Goal: Task Accomplishment & Management: Complete application form

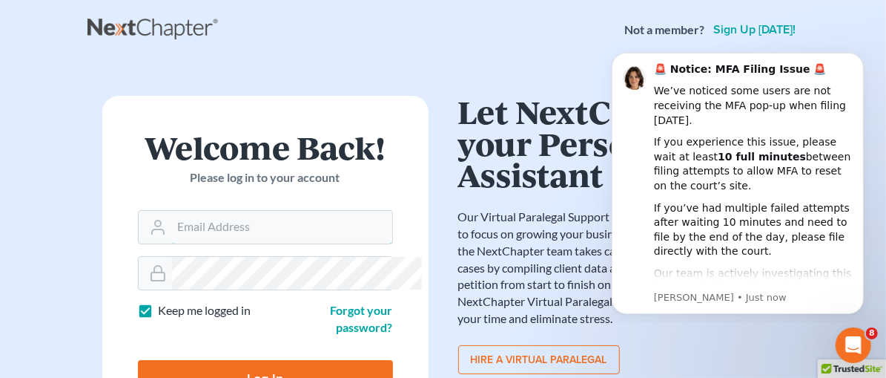
type input "[EMAIL_ADDRESS][DOMAIN_NAME]"
click at [233, 360] on input "Log In" at bounding box center [265, 378] width 255 height 37
type input "Thinking..."
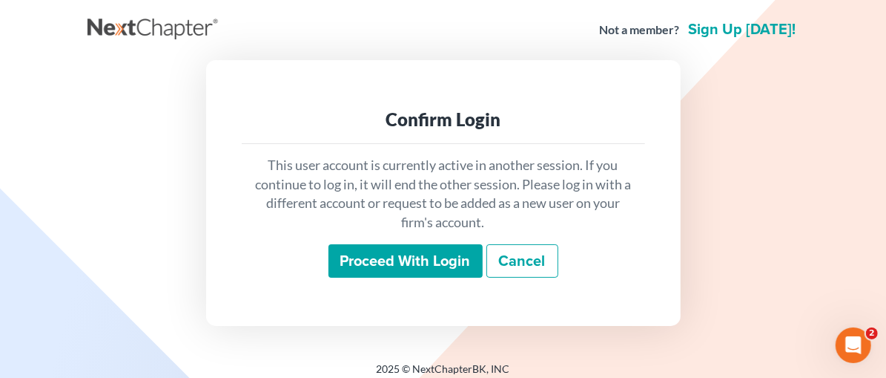
click at [395, 258] on input "Proceed with login" at bounding box center [406, 261] width 154 height 34
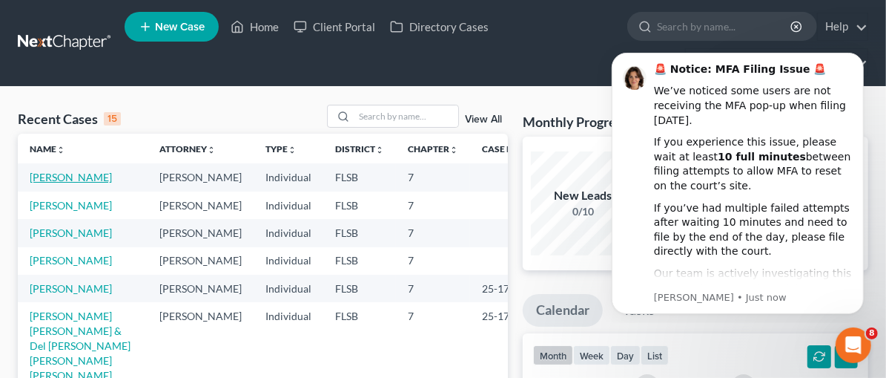
click at [74, 174] on link "[PERSON_NAME]" at bounding box center [71, 177] width 82 height 13
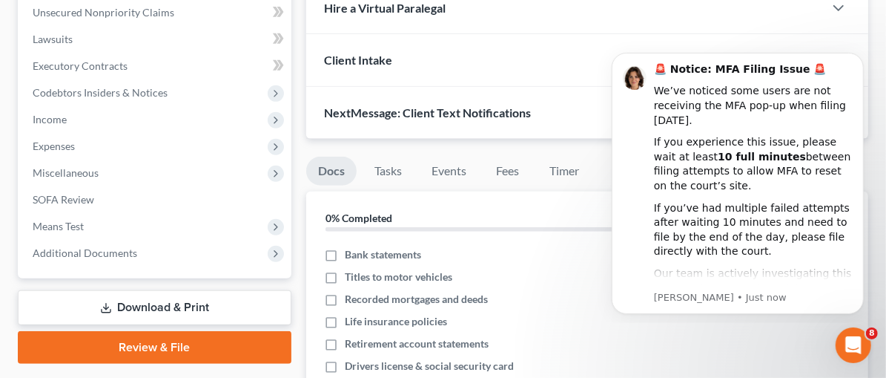
scroll to position [328, 0]
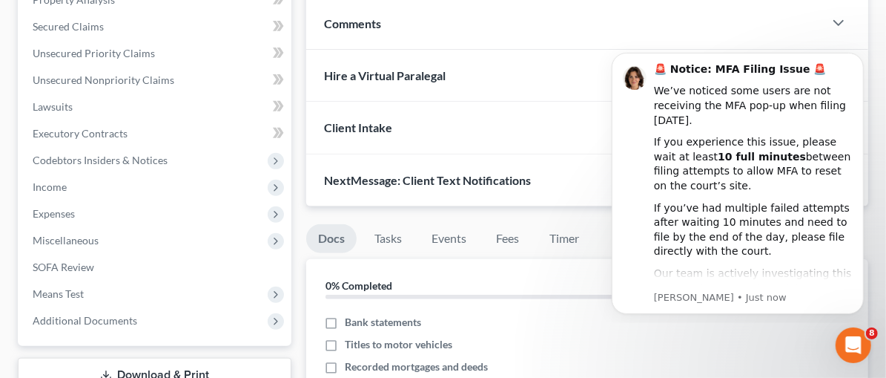
drag, startPoint x: 892, startPoint y: 53, endPoint x: 33, endPoint y: 116, distance: 861.3
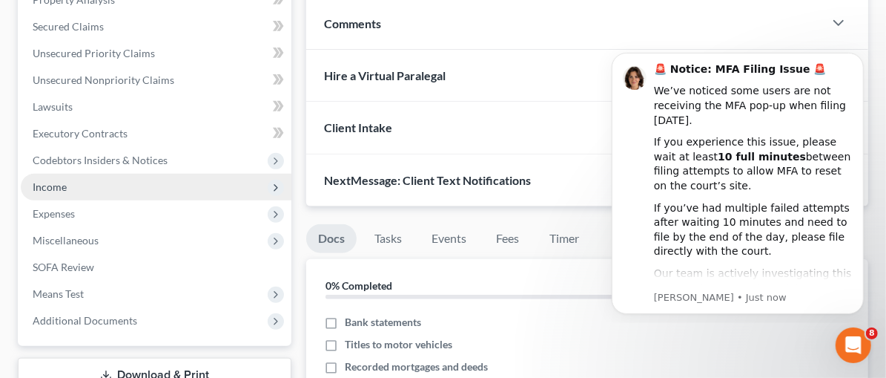
click at [76, 180] on span "Income" at bounding box center [156, 187] width 271 height 27
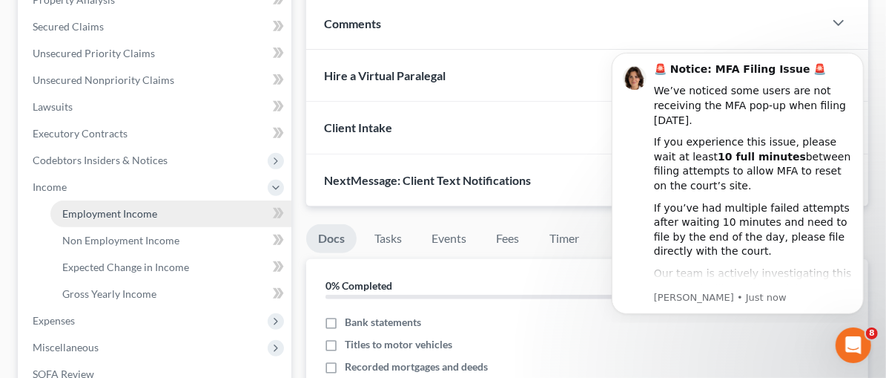
click at [110, 213] on span "Employment Income" at bounding box center [109, 213] width 95 height 13
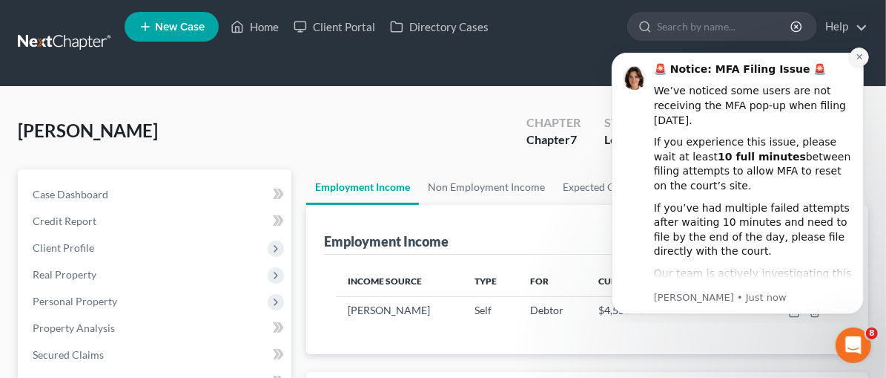
click at [858, 50] on button "Dismiss notification" at bounding box center [858, 56] width 19 height 19
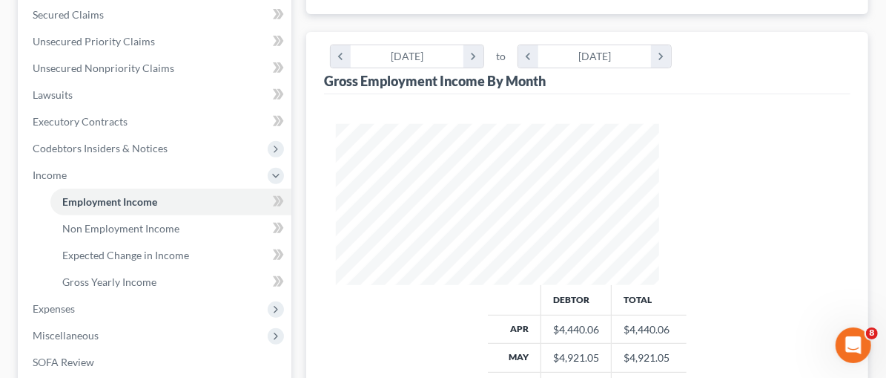
scroll to position [345, 0]
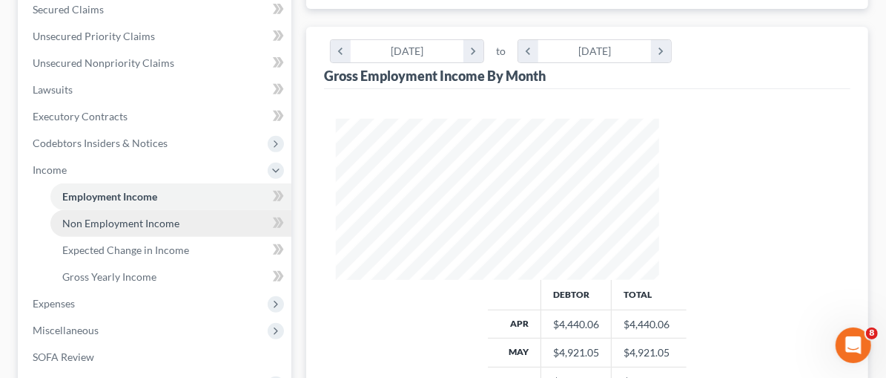
click at [106, 222] on span "Non Employment Income" at bounding box center [120, 223] width 117 height 13
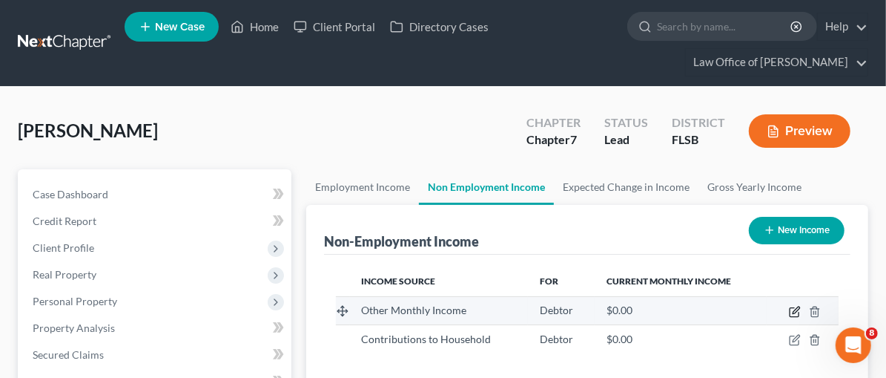
click at [797, 310] on icon "button" at bounding box center [795, 312] width 12 height 12
select select "13"
select select "0"
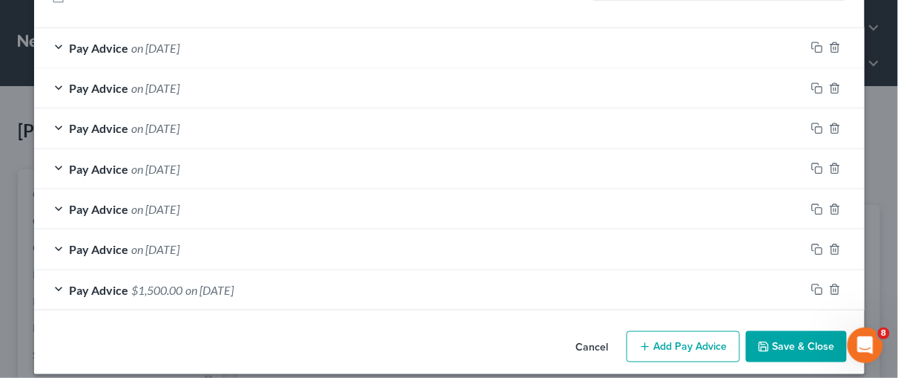
scroll to position [263, 0]
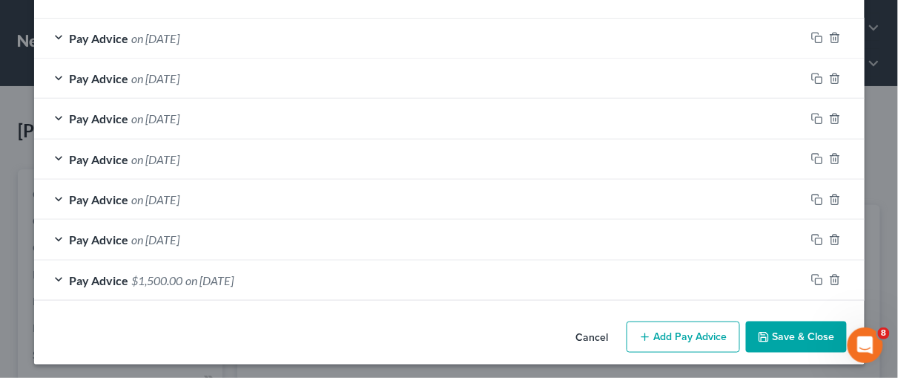
click at [54, 277] on div "Pay Advice $1,500.00 on [DATE]" at bounding box center [419, 279] width 771 height 39
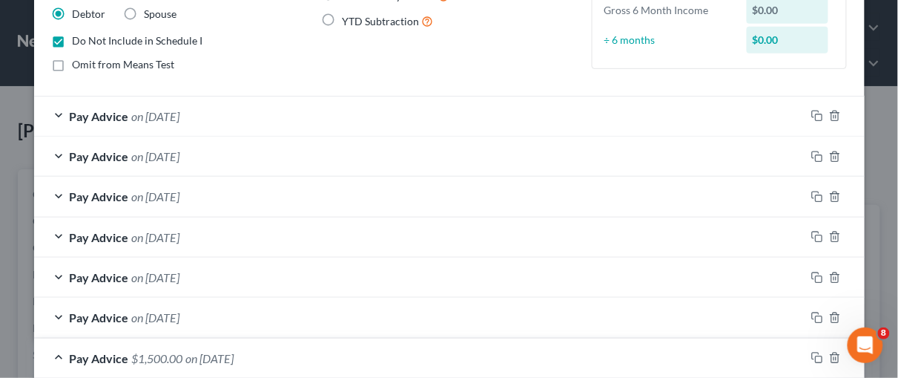
scroll to position [349, 0]
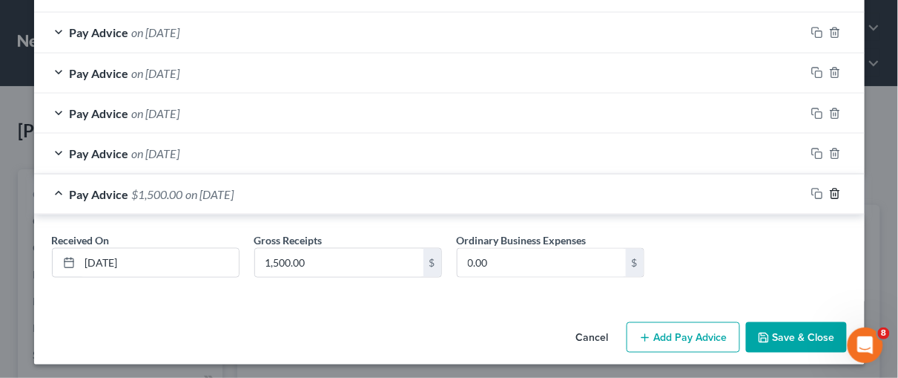
click at [833, 191] on icon "button" at bounding box center [835, 194] width 12 height 12
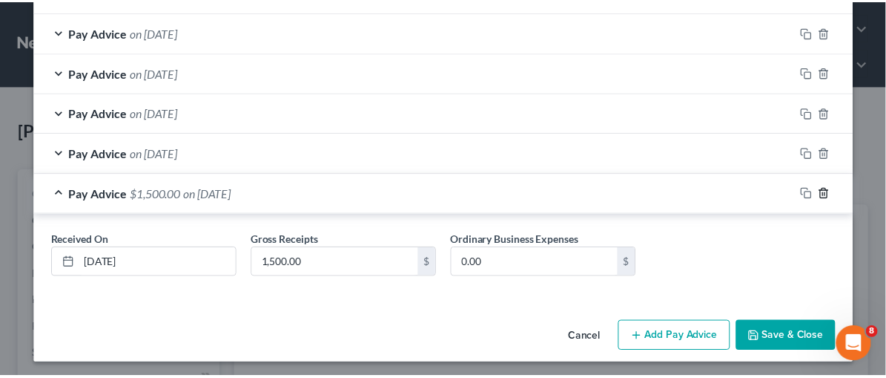
scroll to position [223, 0]
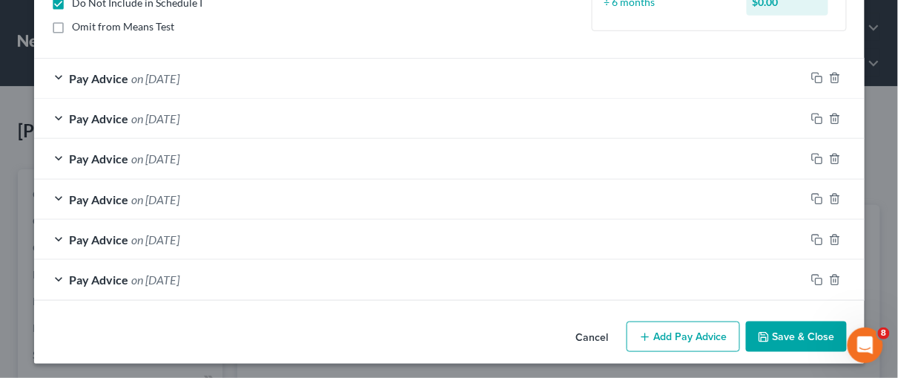
click at [786, 330] on button "Save & Close" at bounding box center [796, 336] width 101 height 31
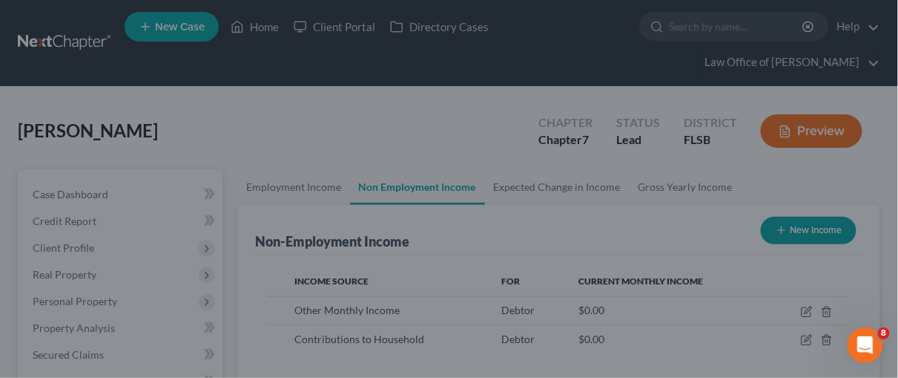
scroll to position [741531, 741442]
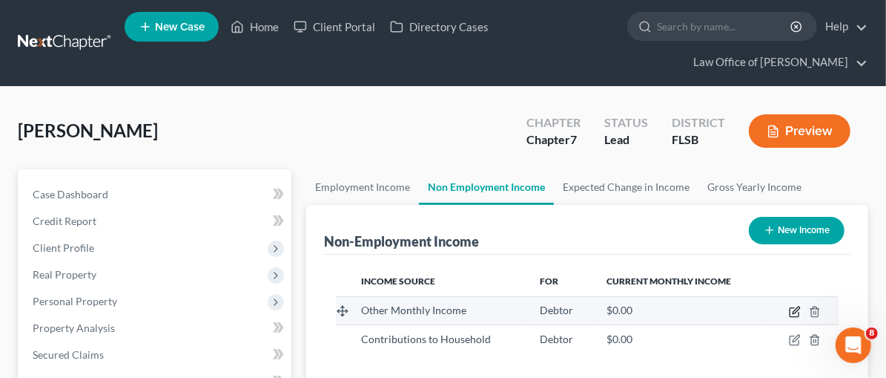
click at [796, 308] on icon "button" at bounding box center [796, 309] width 7 height 7
select select "13"
select select "0"
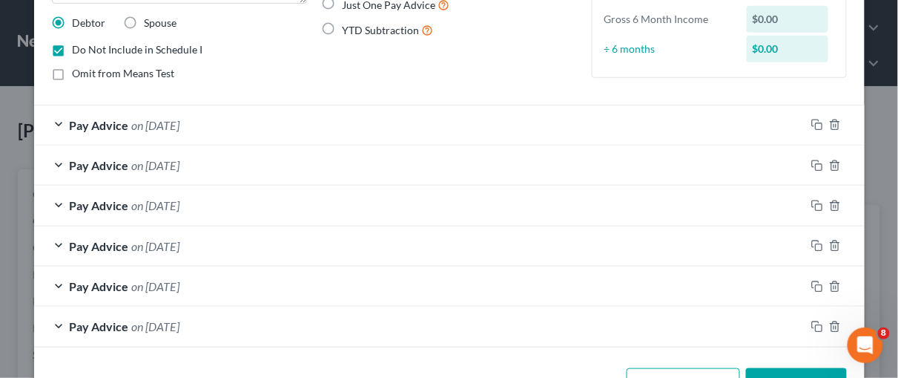
scroll to position [223, 0]
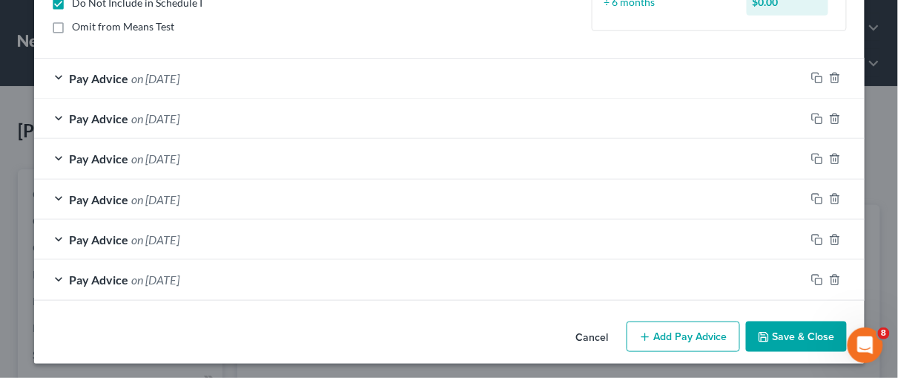
click at [52, 272] on div "Pay Advice on [DATE]" at bounding box center [419, 279] width 771 height 39
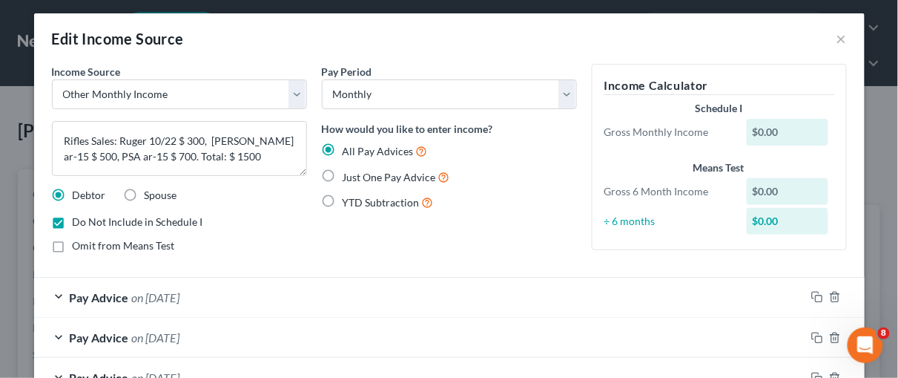
scroll to position [0, 0]
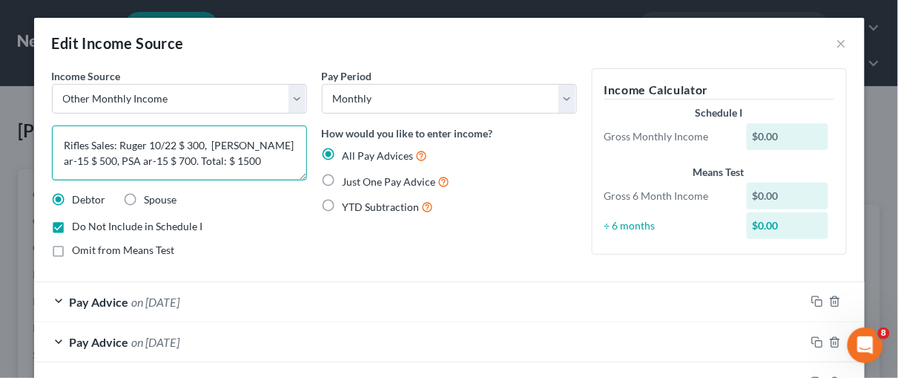
drag, startPoint x: 232, startPoint y: 161, endPoint x: 15, endPoint y: 127, distance: 220.0
click at [15, 128] on div "Edit Income Source × Income Source * Select Unemployment Disability (from emplo…" at bounding box center [449, 189] width 898 height 378
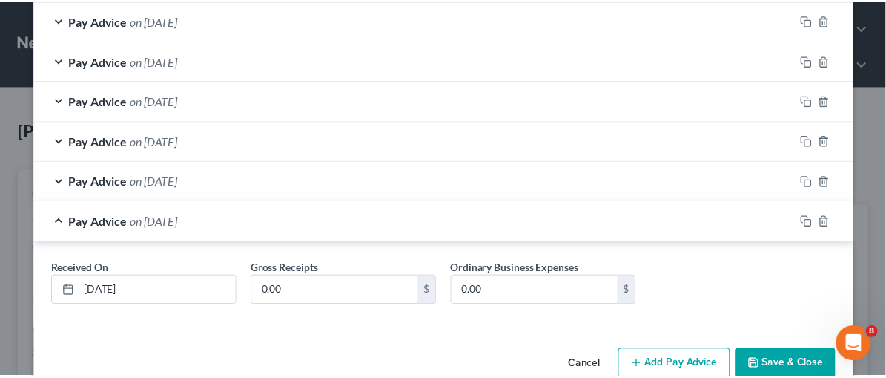
scroll to position [309, 0]
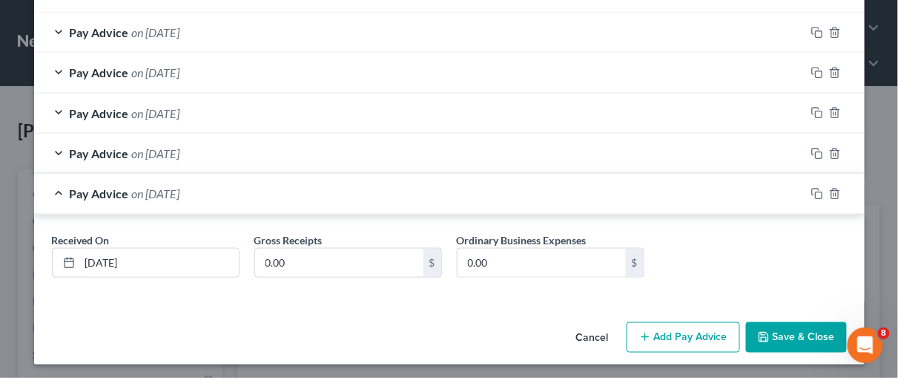
click at [817, 333] on button "Save & Close" at bounding box center [796, 337] width 101 height 31
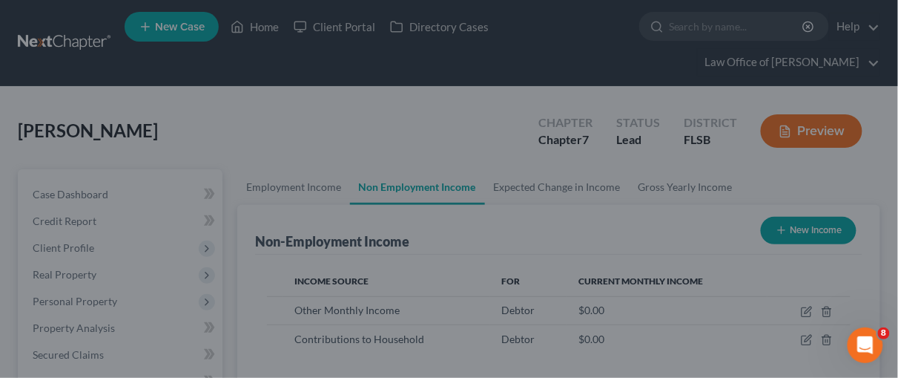
scroll to position [741531, 741442]
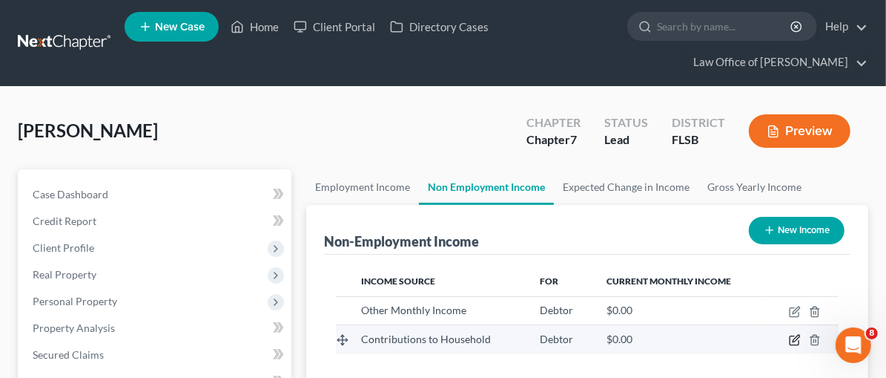
click at [793, 336] on icon "button" at bounding box center [795, 340] width 12 height 12
select select "8"
select select "0"
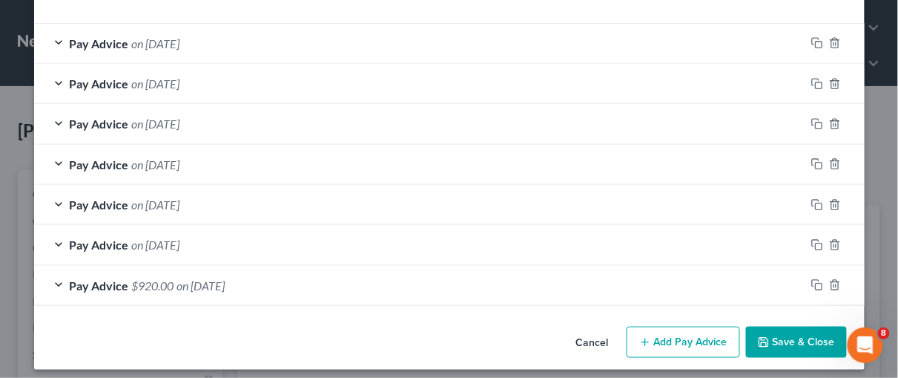
scroll to position [263, 0]
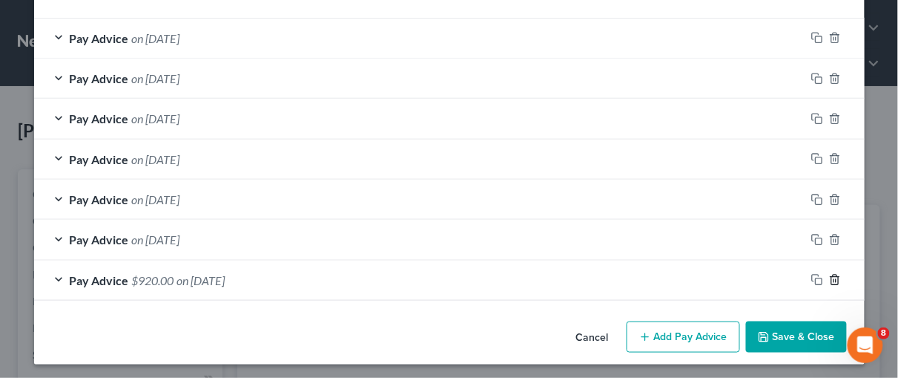
click at [836, 280] on line "button" at bounding box center [836, 281] width 0 height 3
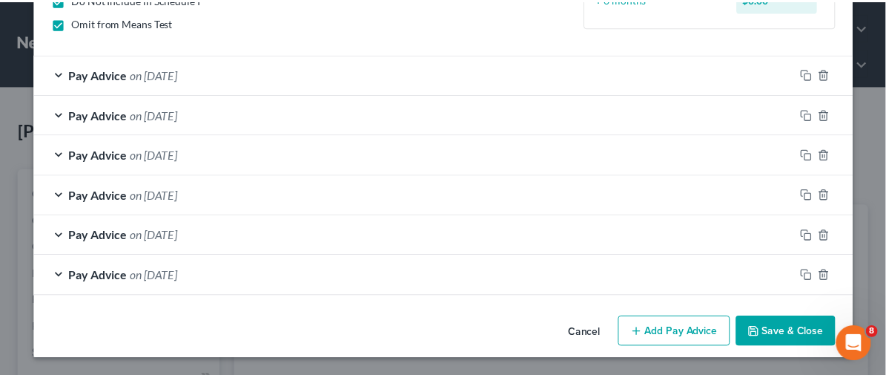
scroll to position [223, 0]
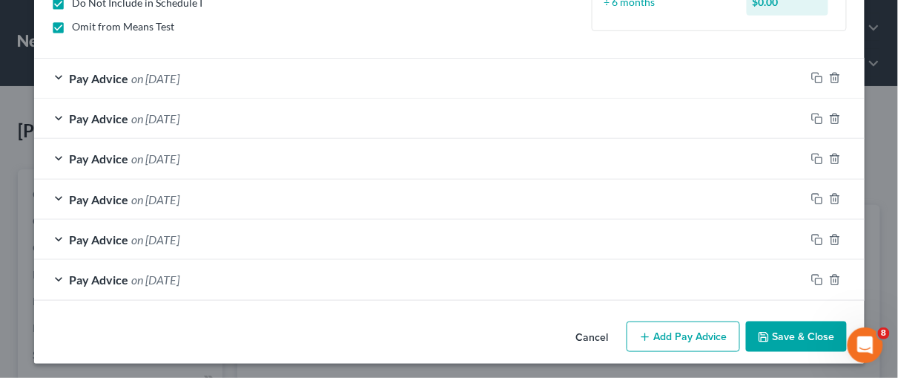
click at [803, 335] on button "Save & Close" at bounding box center [796, 336] width 101 height 31
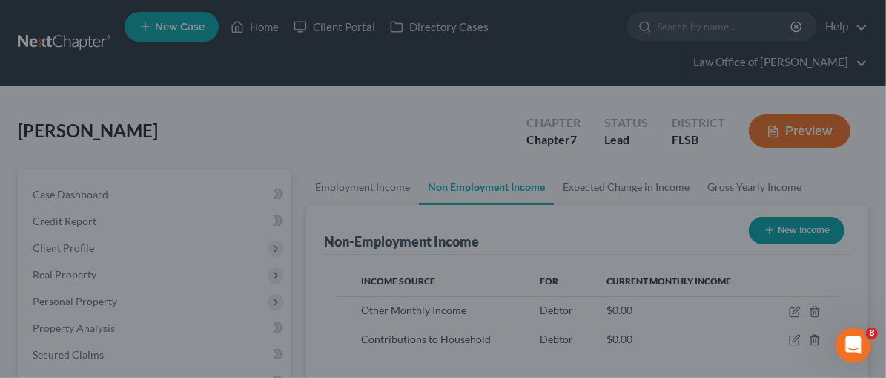
scroll to position [741531, 741442]
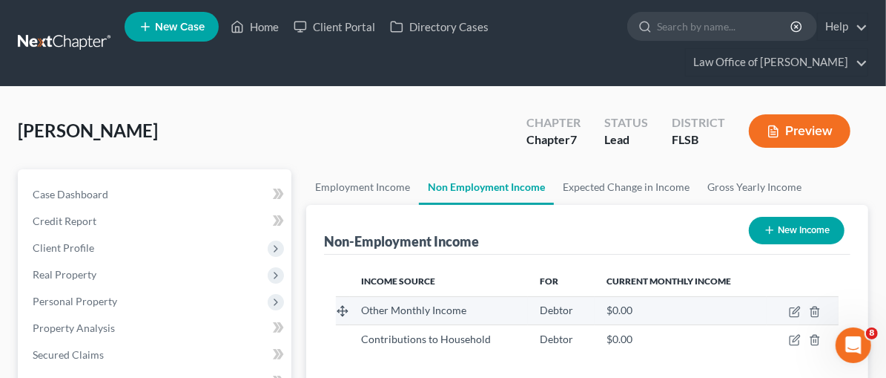
click at [672, 306] on div "$0.00" at bounding box center [681, 310] width 149 height 15
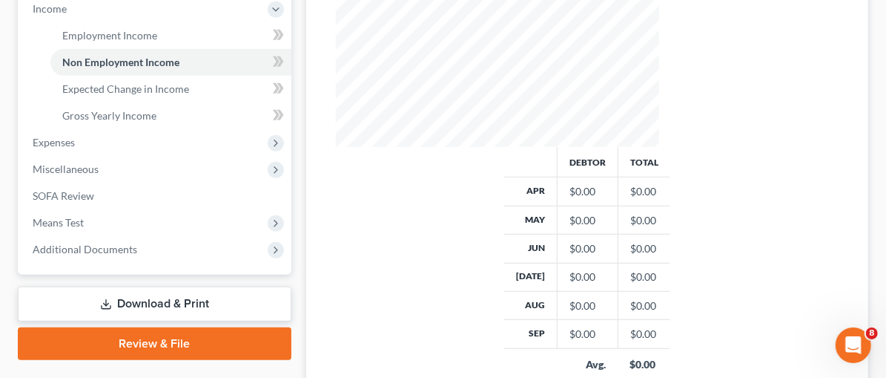
scroll to position [542, 0]
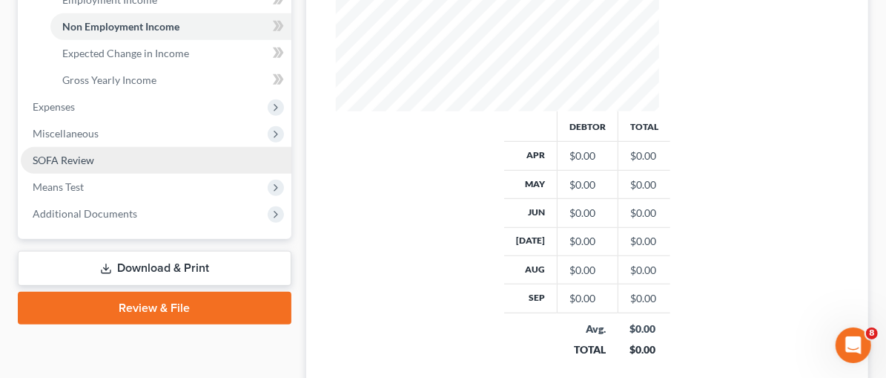
click at [51, 158] on span "SOFA Review" at bounding box center [64, 160] width 62 height 13
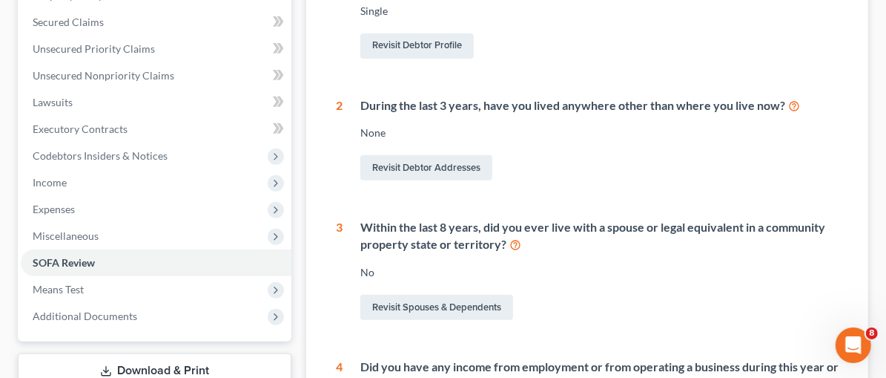
scroll to position [336, 0]
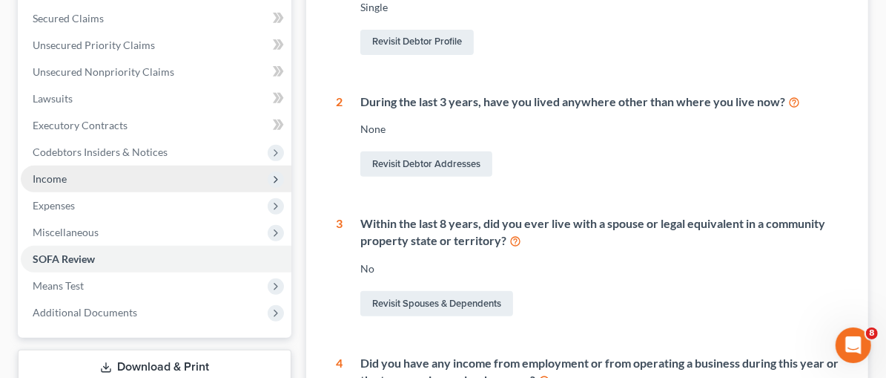
click at [65, 178] on span "Income" at bounding box center [50, 178] width 34 height 13
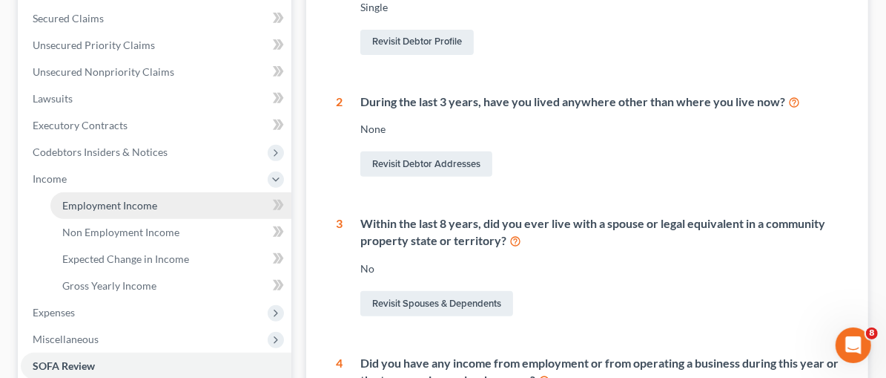
click at [122, 205] on span "Employment Income" at bounding box center [109, 205] width 95 height 13
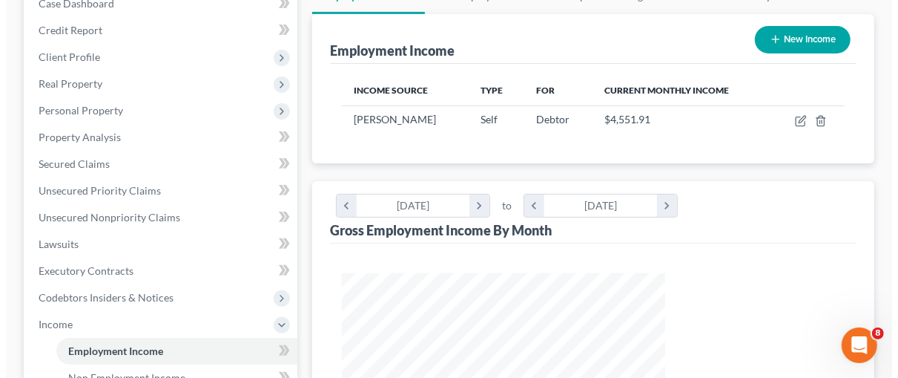
scroll to position [182, 0]
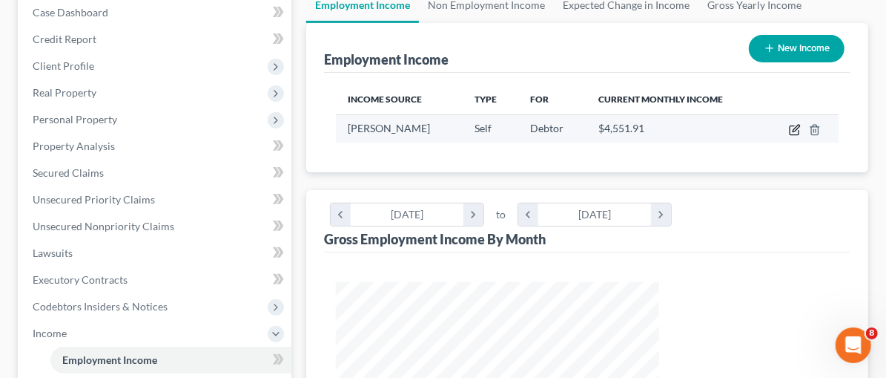
click at [796, 124] on icon "button" at bounding box center [795, 130] width 12 height 12
select select "1"
select select "0"
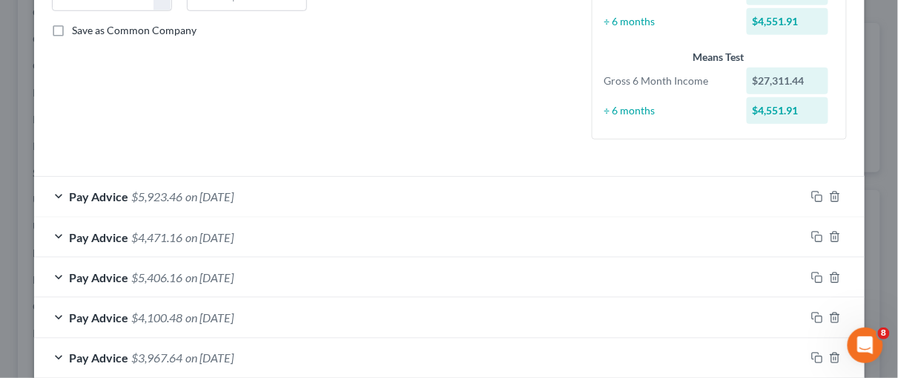
scroll to position [444, 0]
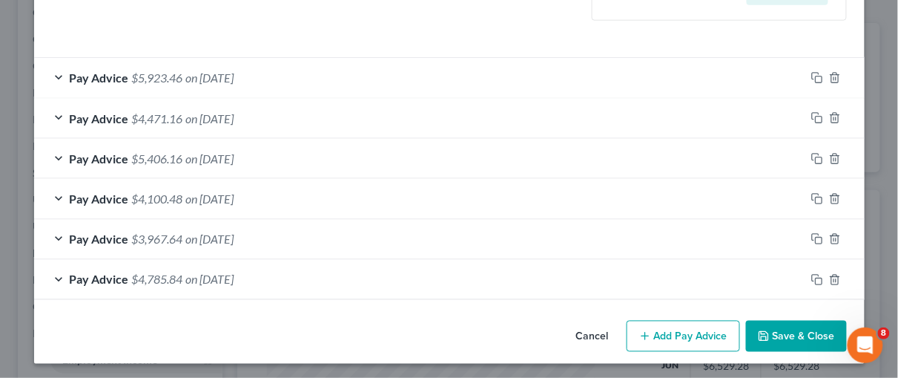
click at [697, 336] on button "Add Pay Advice" at bounding box center [683, 335] width 113 height 31
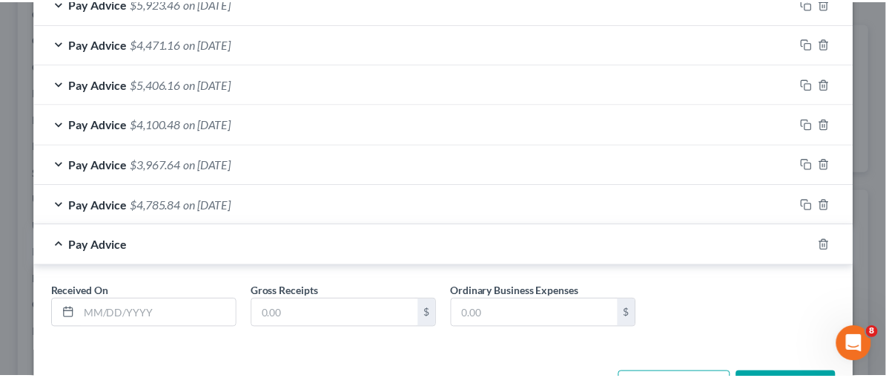
scroll to position [570, 0]
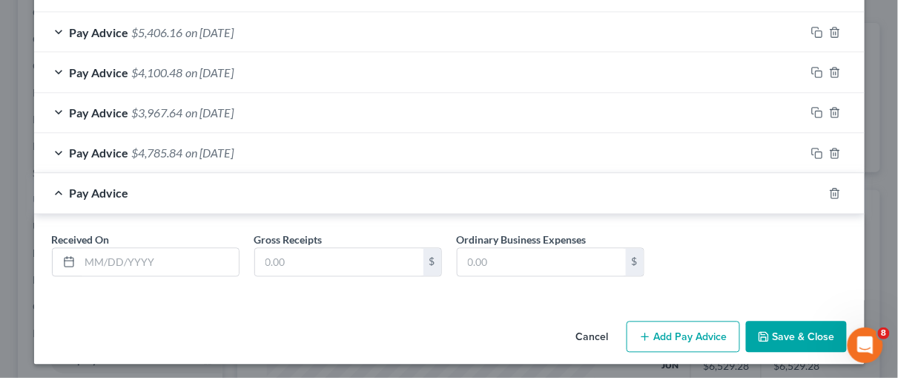
click at [806, 339] on button "Save & Close" at bounding box center [796, 336] width 101 height 31
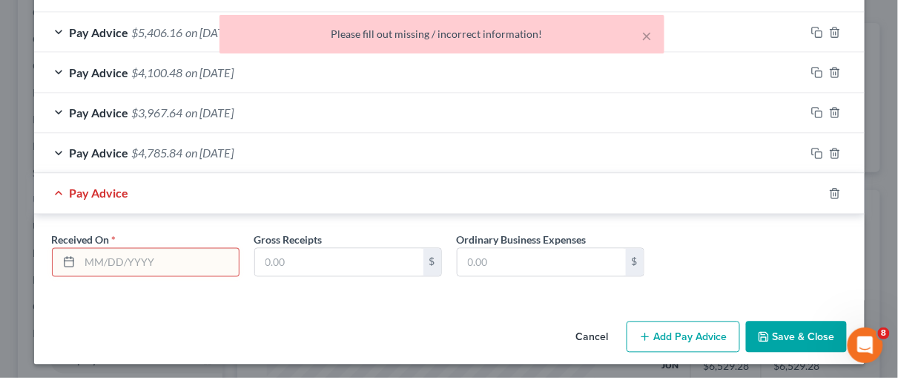
drag, startPoint x: 105, startPoint y: 259, endPoint x: 116, endPoint y: 247, distance: 15.8
click at [105, 259] on input "text" at bounding box center [159, 263] width 159 height 28
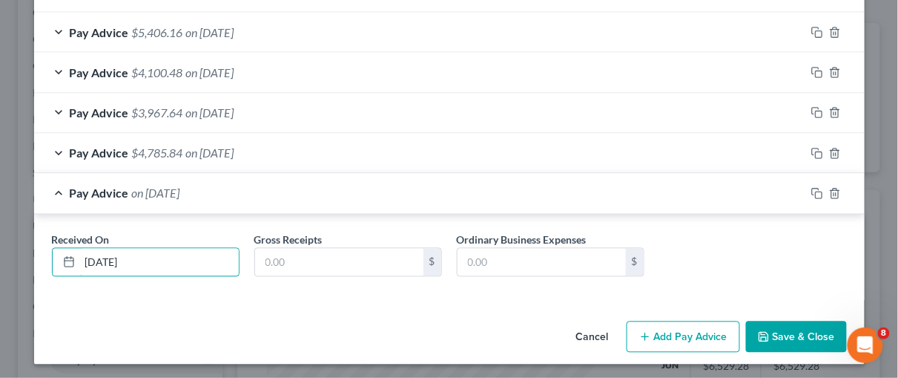
type input "[DATE]"
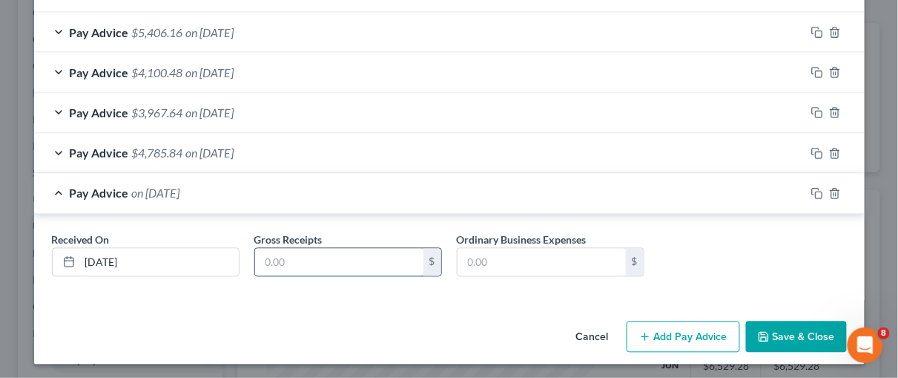
click at [284, 263] on input "text" at bounding box center [339, 263] width 168 height 28
type input "0.00"
drag, startPoint x: 490, startPoint y: 266, endPoint x: 511, endPoint y: 266, distance: 21.5
click at [490, 266] on input "text" at bounding box center [542, 263] width 168 height 28
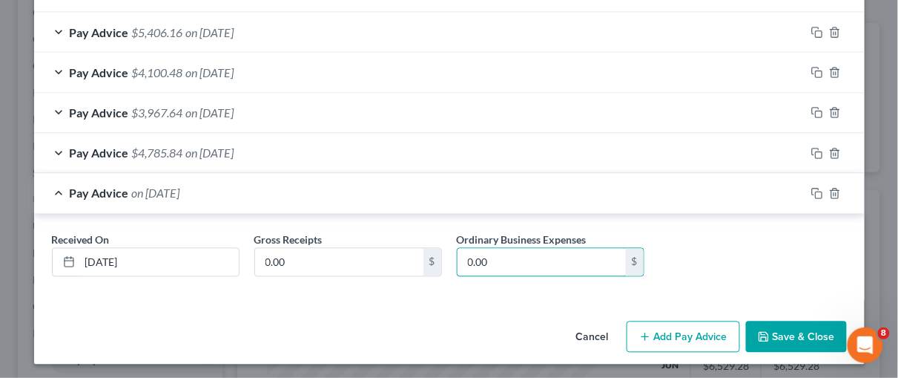
type input "0.00"
click at [827, 334] on button "Save & Close" at bounding box center [796, 336] width 101 height 31
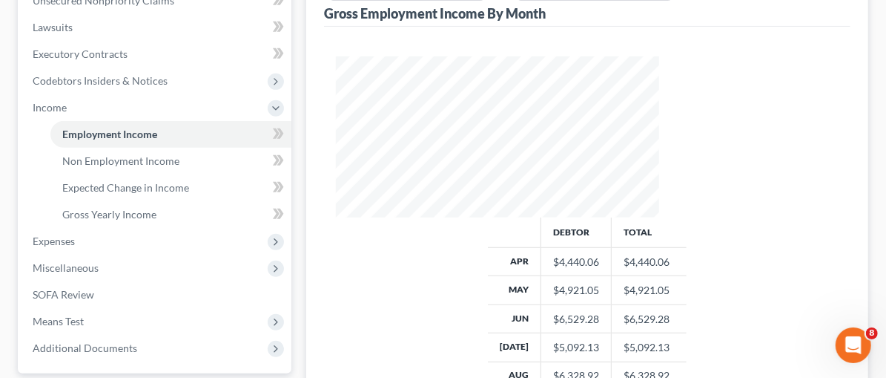
scroll to position [437, 0]
